Goal: Task Accomplishment & Management: Use online tool/utility

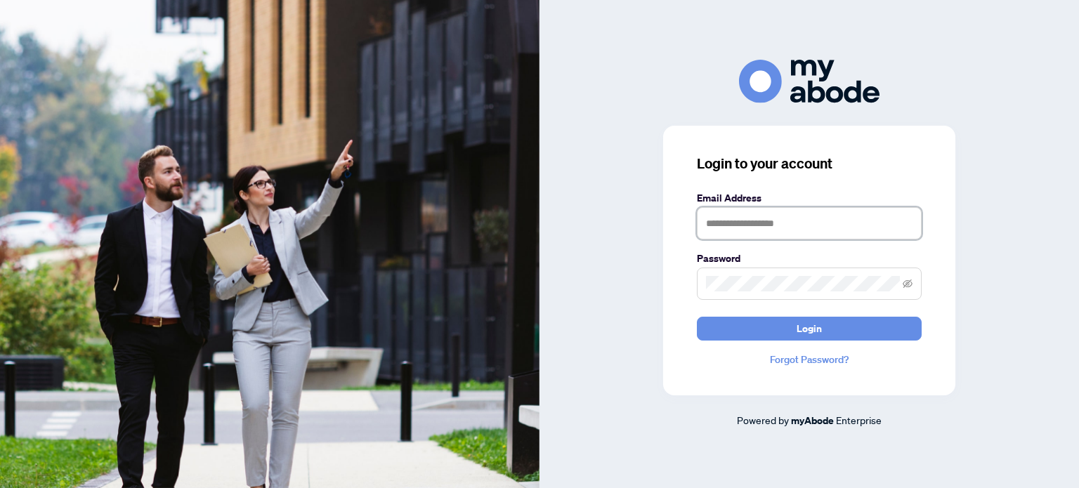
type input "**********"
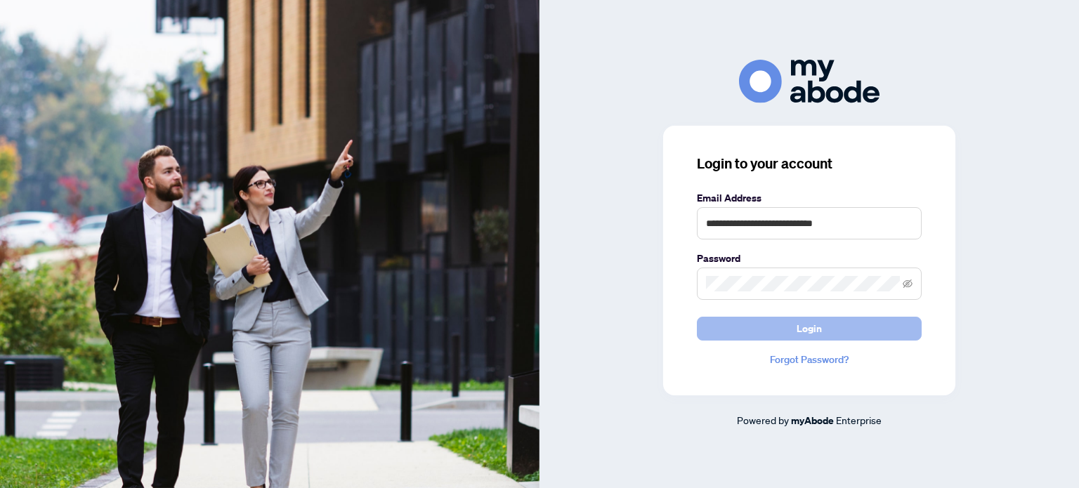
click at [822, 328] on button "Login" at bounding box center [809, 329] width 225 height 24
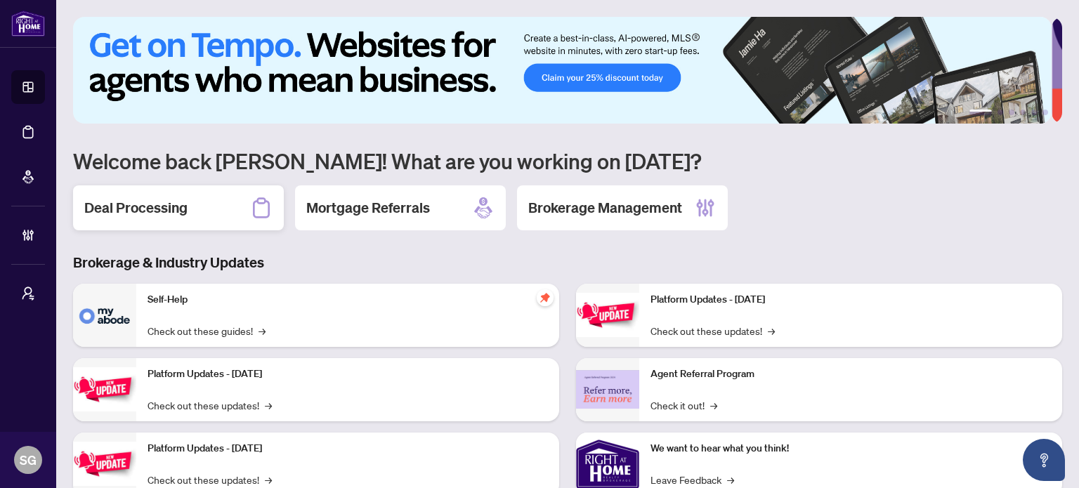
click at [241, 209] on div "Deal Processing" at bounding box center [178, 207] width 211 height 45
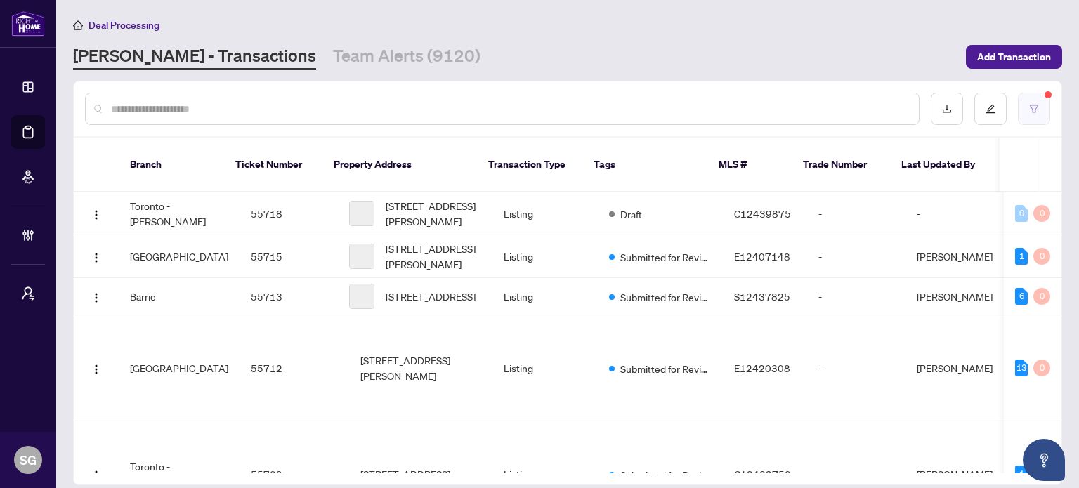
click at [1042, 97] on button "button" at bounding box center [1034, 109] width 32 height 32
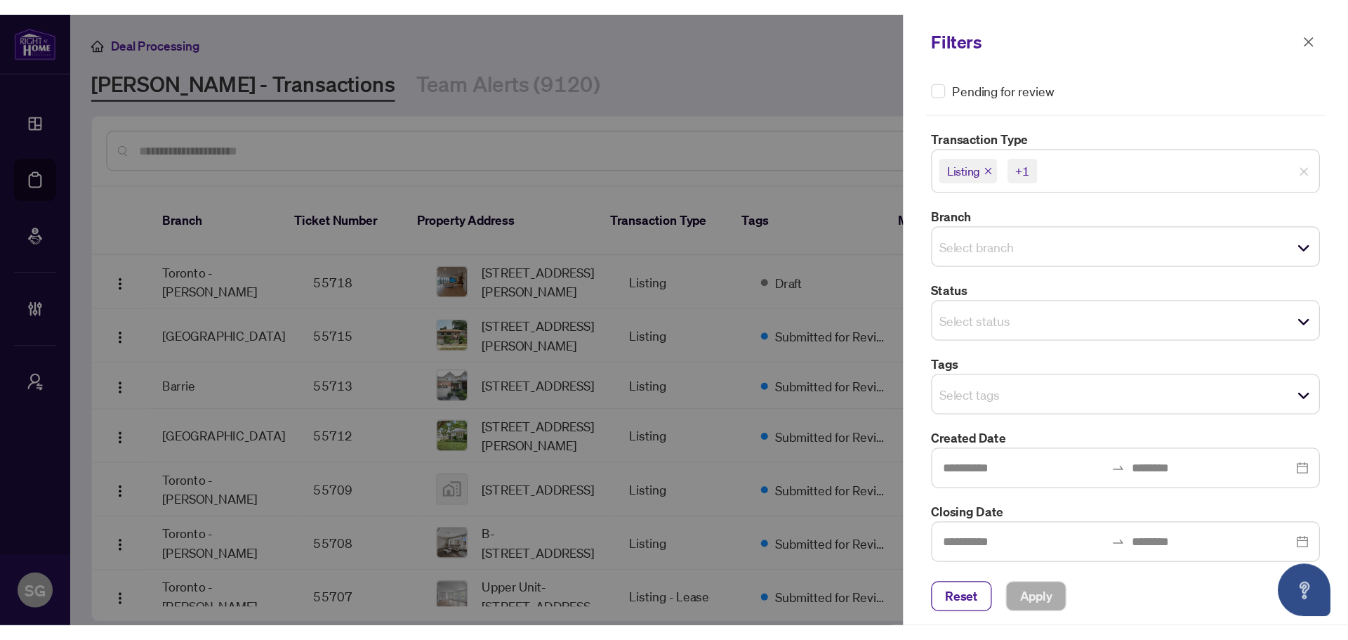
scroll to position [77, 0]
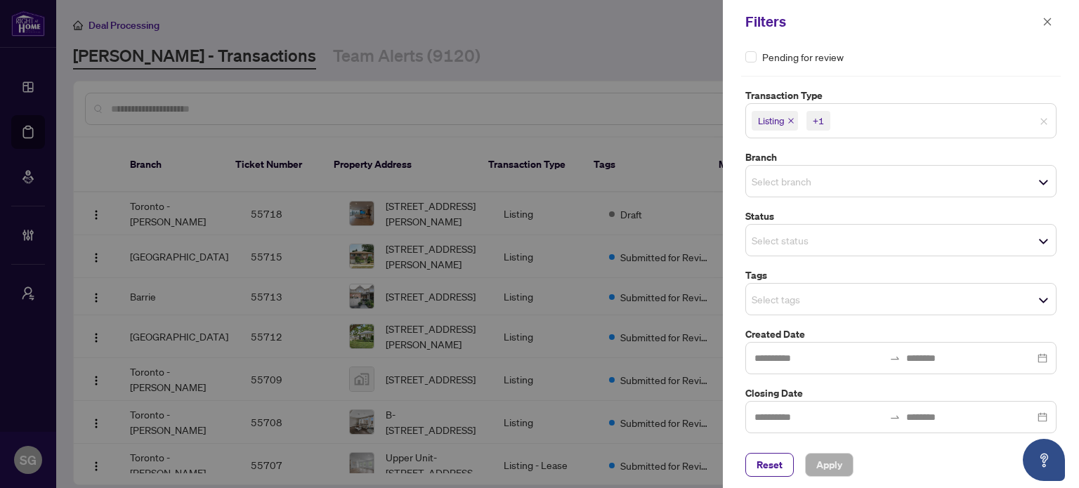
click at [808, 289] on span "Select tags" at bounding box center [901, 299] width 310 height 20
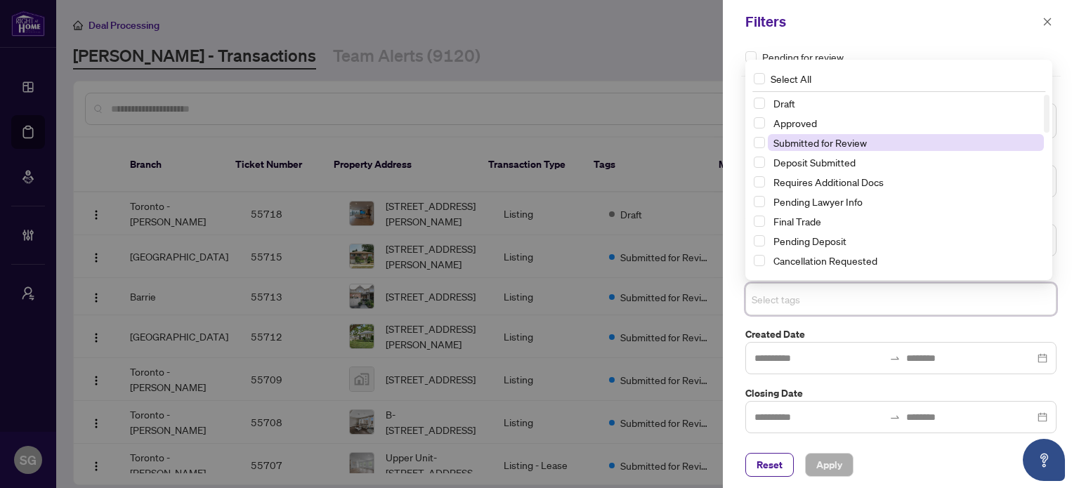
click at [798, 145] on span "Submitted for Review" at bounding box center [819, 142] width 93 height 13
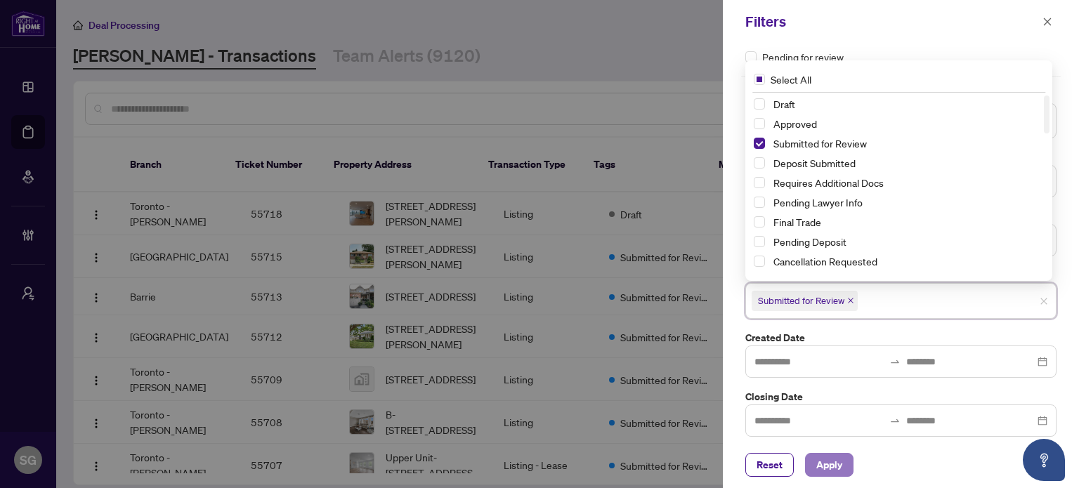
click at [829, 463] on span "Apply" at bounding box center [829, 465] width 26 height 22
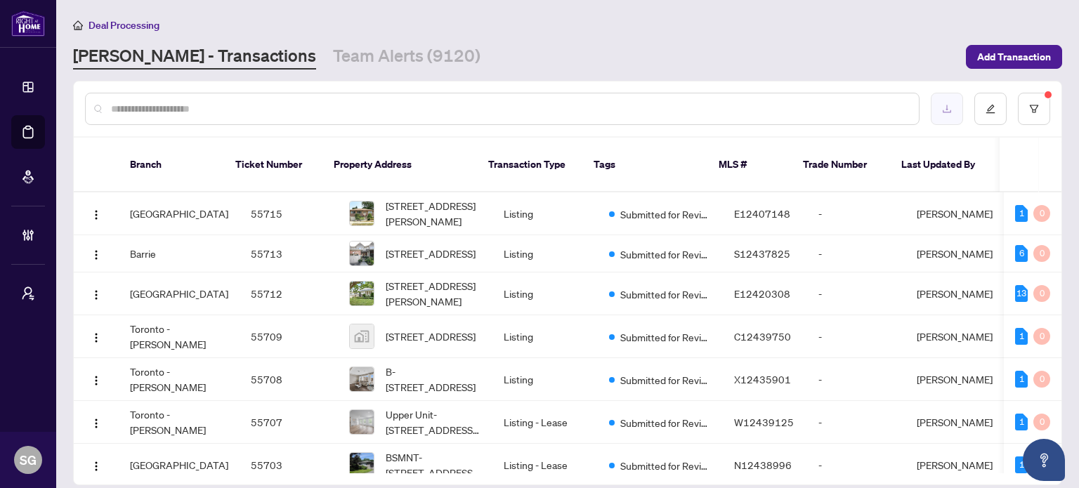
click at [952, 108] on button "button" at bounding box center [947, 109] width 32 height 32
